Goal: Check status: Check status

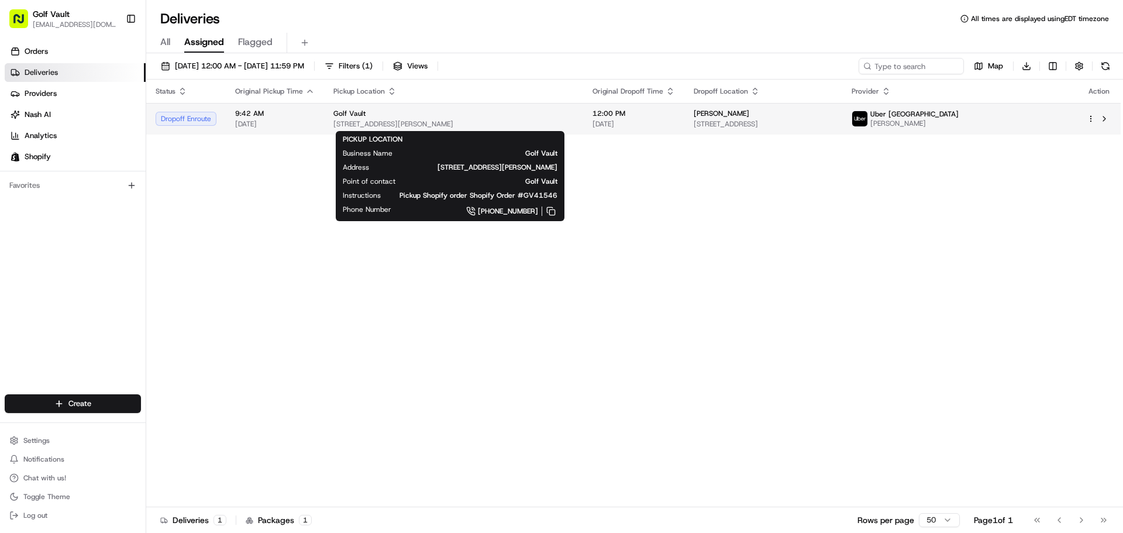
click at [520, 122] on span "[STREET_ADDRESS][PERSON_NAME]" at bounding box center [453, 123] width 240 height 9
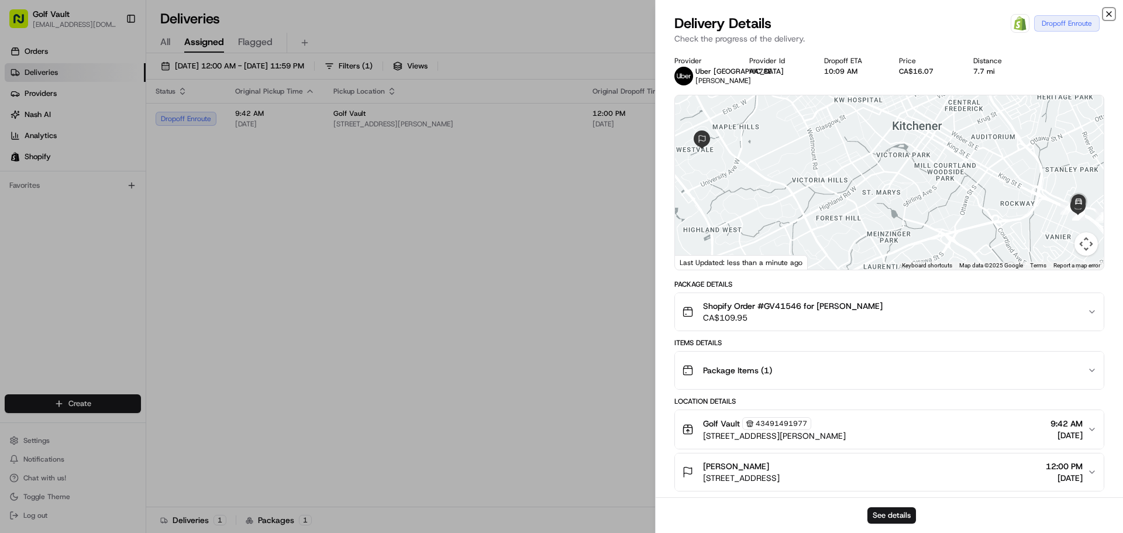
click at [1112, 13] on icon "button" at bounding box center [1109, 13] width 9 height 9
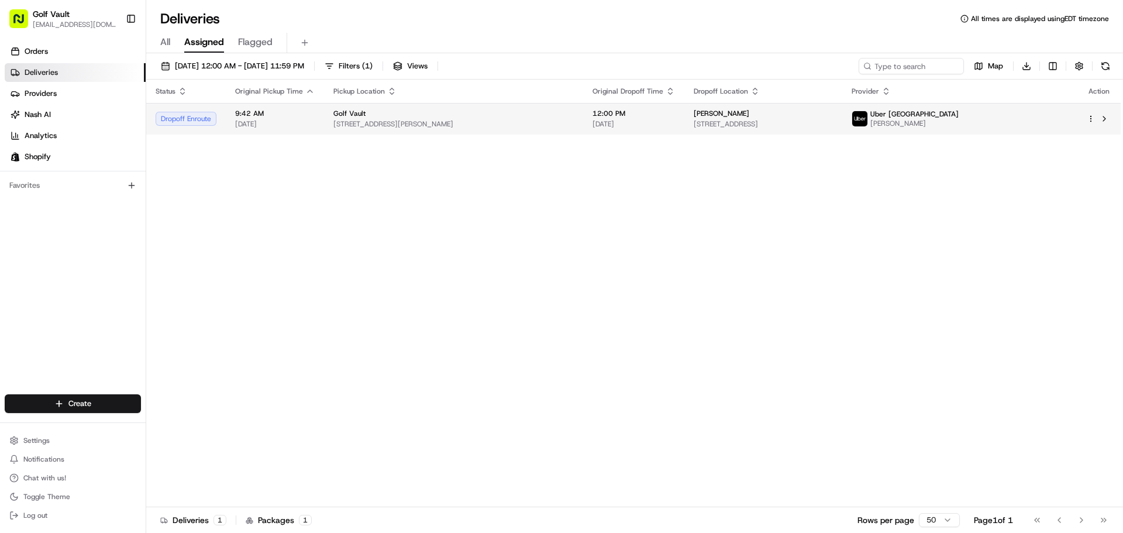
click at [497, 132] on td "Golf Vault [STREET_ADDRESS]" at bounding box center [453, 119] width 259 height 32
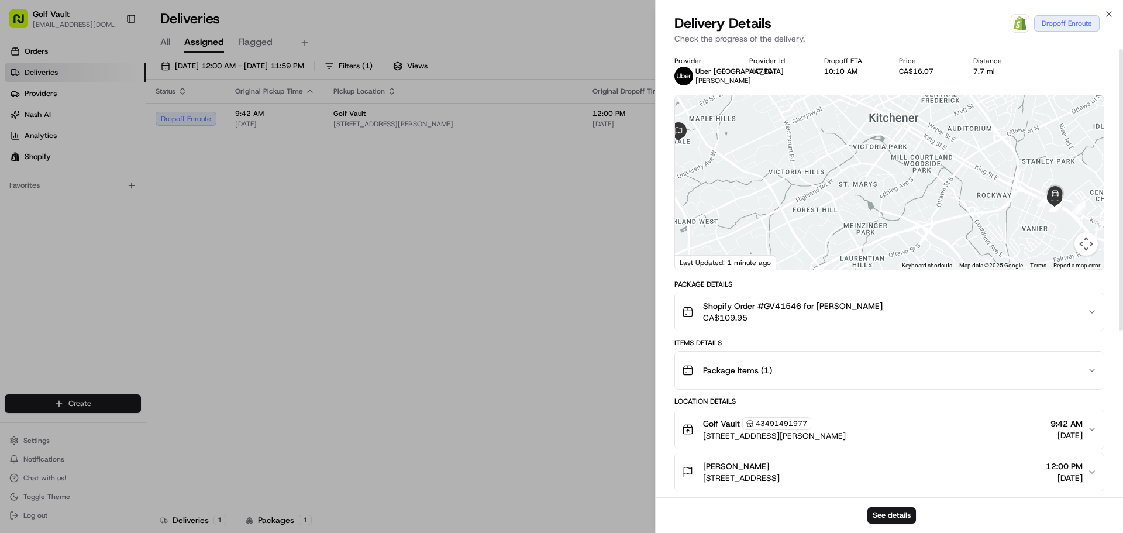
click at [880, 381] on div "Package Items ( 1 )" at bounding box center [884, 370] width 405 height 23
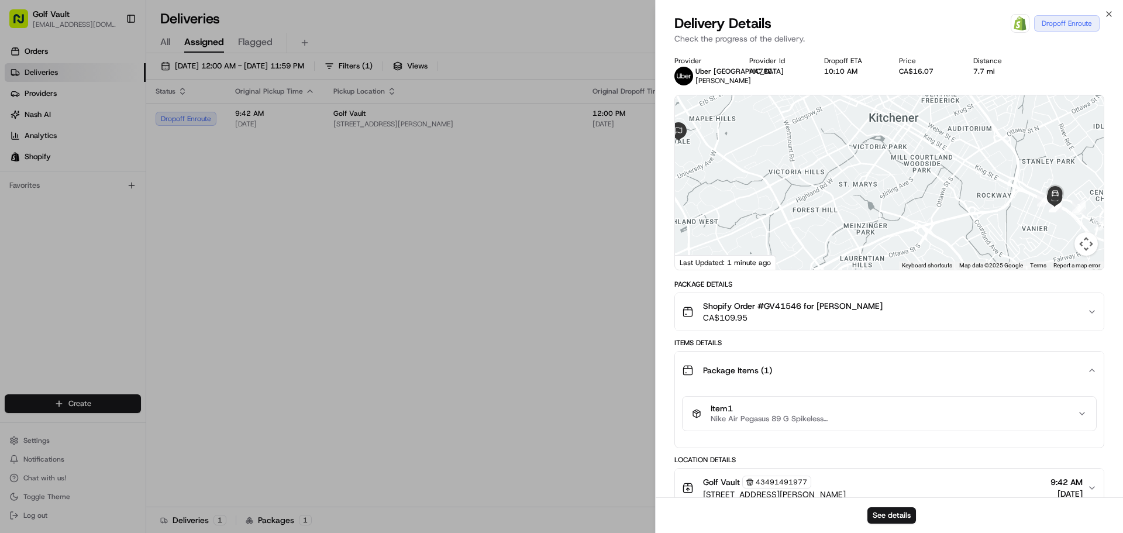
click at [907, 316] on div "Shopify Order #GV41546 for [PERSON_NAME] CA$109.95" at bounding box center [884, 311] width 405 height 23
